Goal: Task Accomplishment & Management: Use online tool/utility

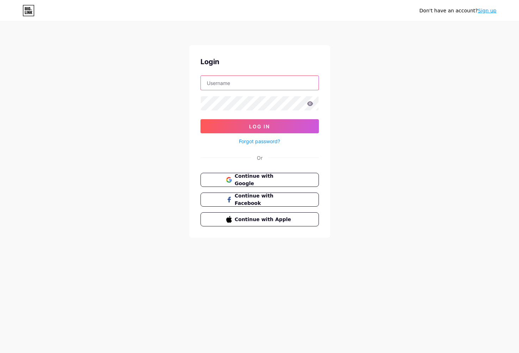
type input "[EMAIL_ADDRESS][DOMAIN_NAME]"
click at [311, 105] on icon at bounding box center [310, 103] width 6 height 5
click at [309, 104] on icon at bounding box center [310, 103] width 6 height 5
click at [311, 105] on icon at bounding box center [310, 103] width 6 height 5
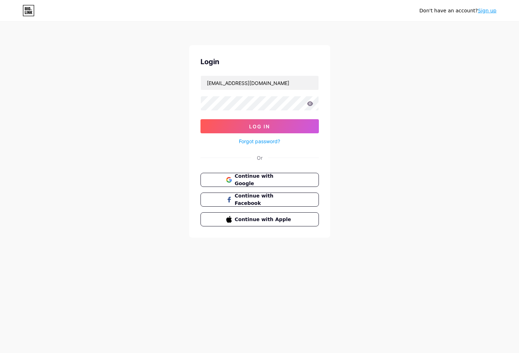
click at [148, 118] on div "Don't have an account? Sign up Login [EMAIL_ADDRESS][DOMAIN_NAME] Log In Forgot…" at bounding box center [259, 130] width 519 height 260
click at [267, 123] on span "Log In" at bounding box center [259, 126] width 21 height 6
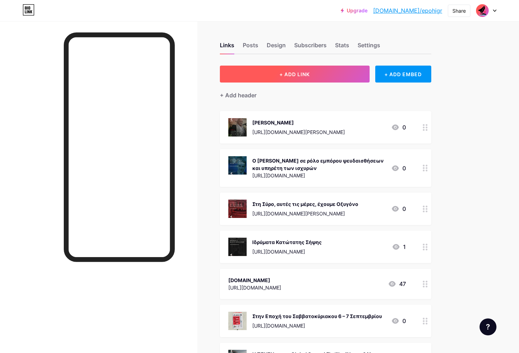
click at [299, 73] on span "+ ADD LINK" at bounding box center [294, 74] width 30 height 6
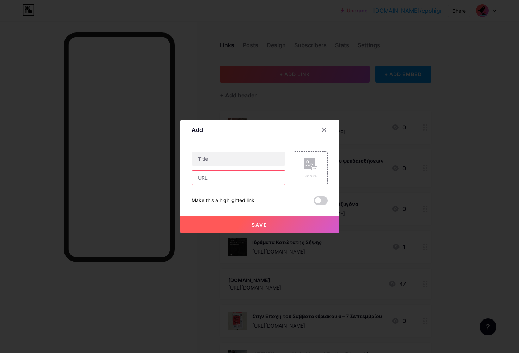
click at [227, 177] on input "text" at bounding box center [238, 178] width 93 height 14
paste input "[URL][DOMAIN_NAME]"
type input "[URL][DOMAIN_NAME]"
click at [230, 158] on input "text" at bounding box center [238, 159] width 93 height 14
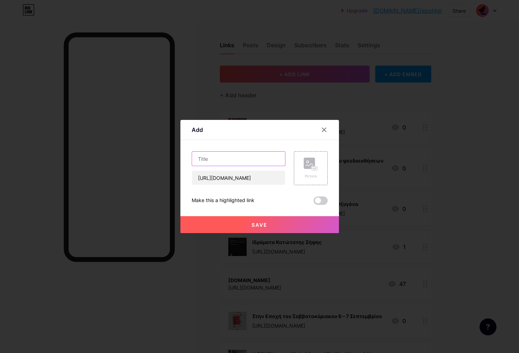
scroll to position [0, 0]
click at [210, 159] on input "text" at bounding box center [238, 159] width 93 height 14
paste input "Το φαινόμενο [PERSON_NAME], ή γιατί η οικονομική ατζέντα είναι σημαντική"
type input "Το φαινόμενο [PERSON_NAME], ή γιατί η οικονομική ατζέντα είναι σημαντική"
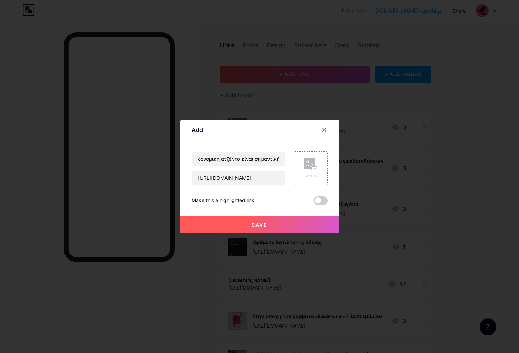
click at [309, 171] on div "Picture" at bounding box center [311, 168] width 14 height 21
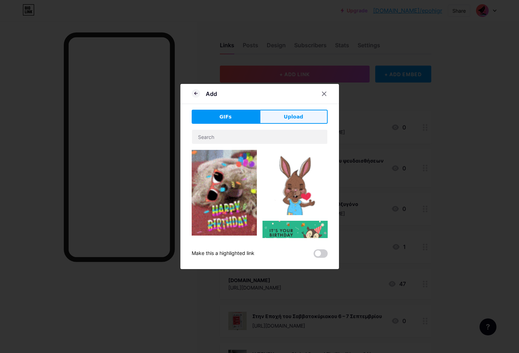
click at [275, 119] on button "Upload" at bounding box center [294, 117] width 68 height 14
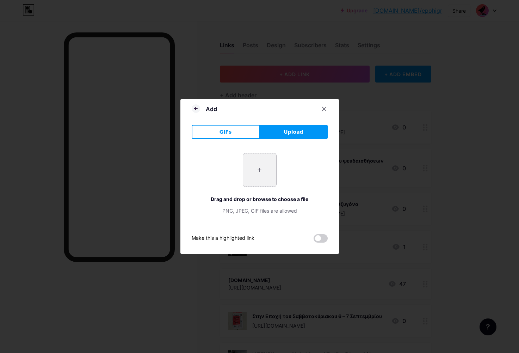
click at [263, 169] on input "file" at bounding box center [259, 169] width 33 height 33
type input "C:\fakepath\sh_10.09.25_1.png"
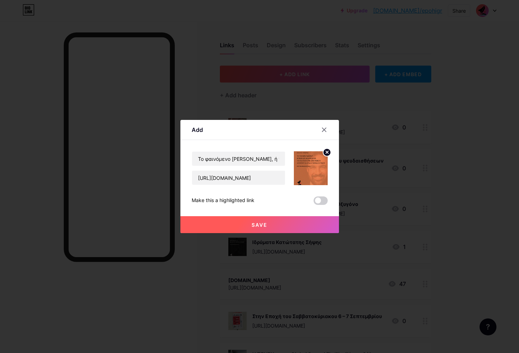
click at [258, 220] on button "Save" at bounding box center [259, 224] width 159 height 17
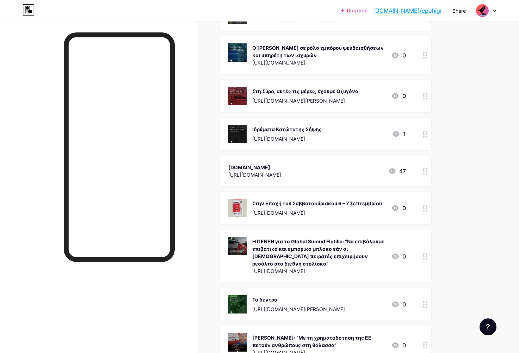
scroll to position [157, 0]
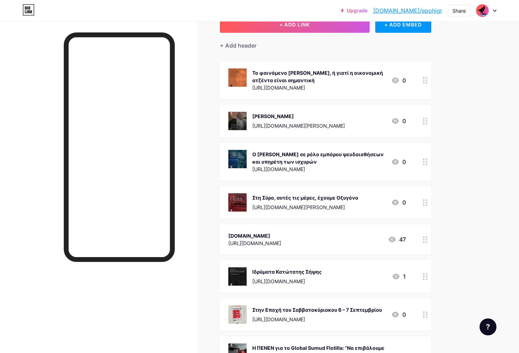
scroll to position [0, 0]
